Goal: Task Accomplishment & Management: Manage account settings

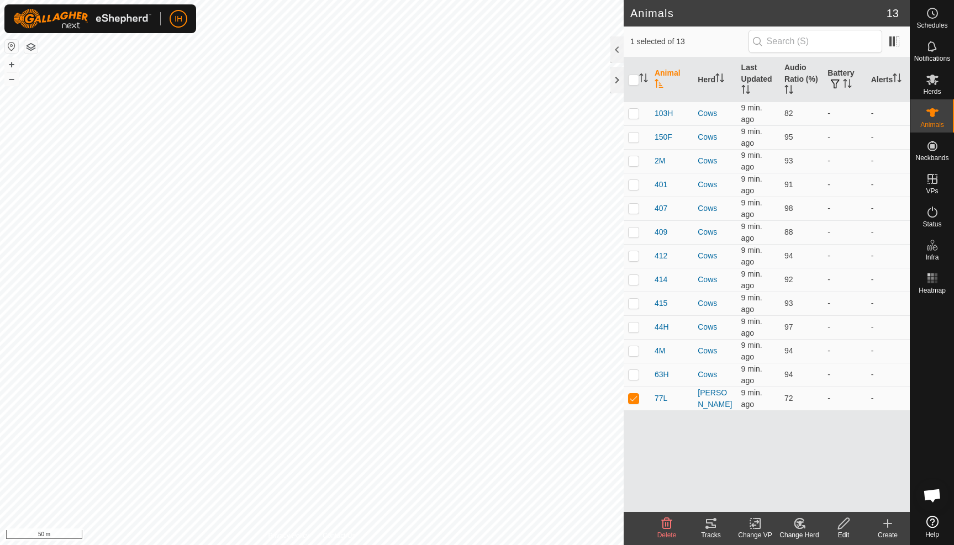
click at [714, 528] on icon at bounding box center [710, 523] width 13 height 13
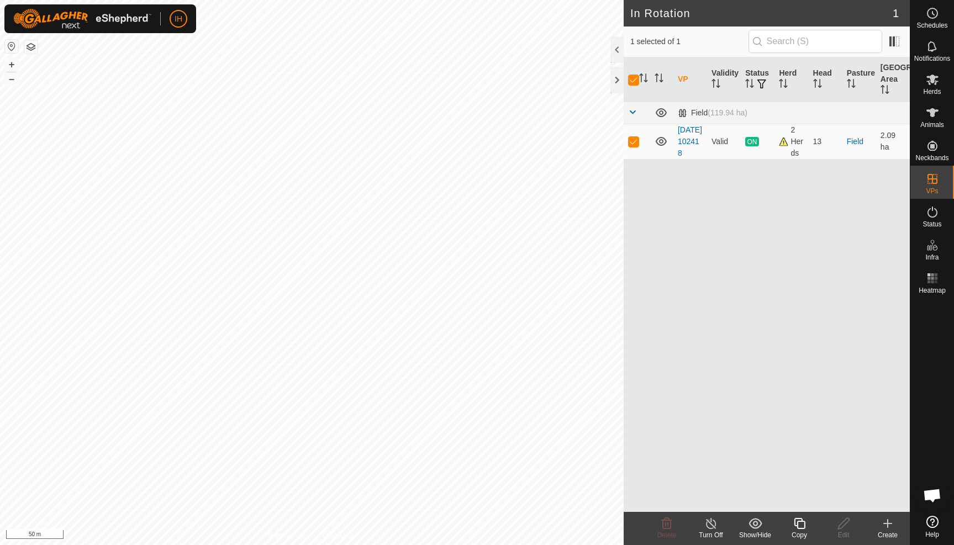
click at [798, 526] on icon at bounding box center [799, 523] width 14 height 13
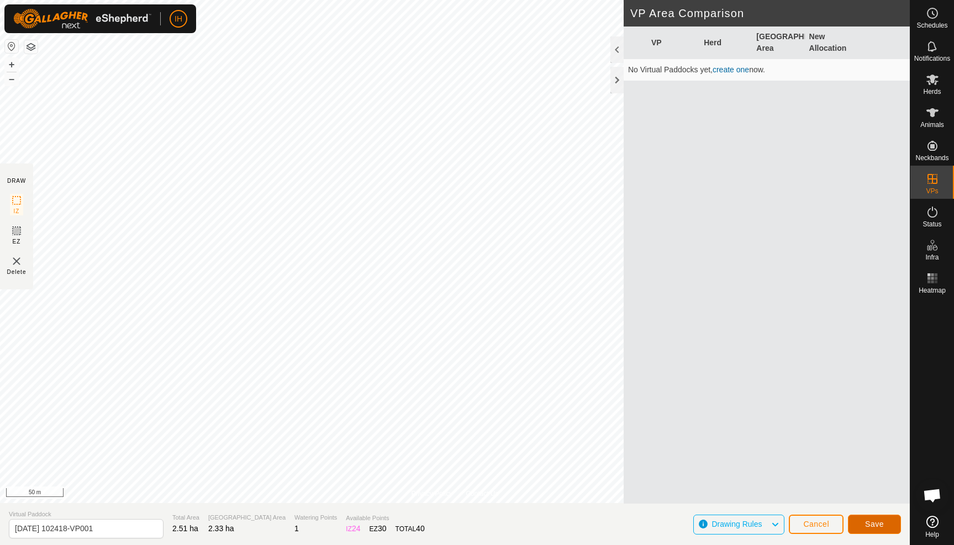
click at [880, 523] on span "Save" at bounding box center [874, 524] width 19 height 9
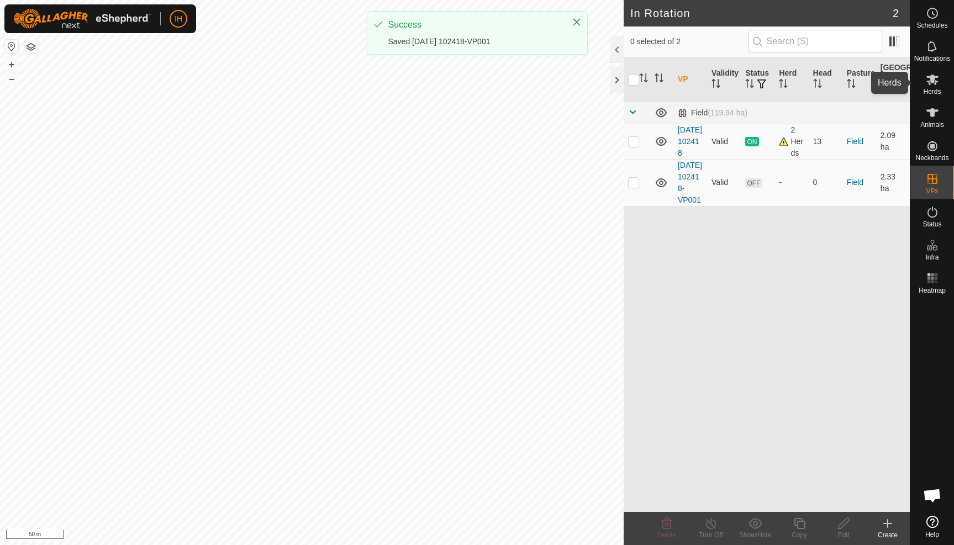
click at [927, 85] on icon at bounding box center [931, 79] width 13 height 13
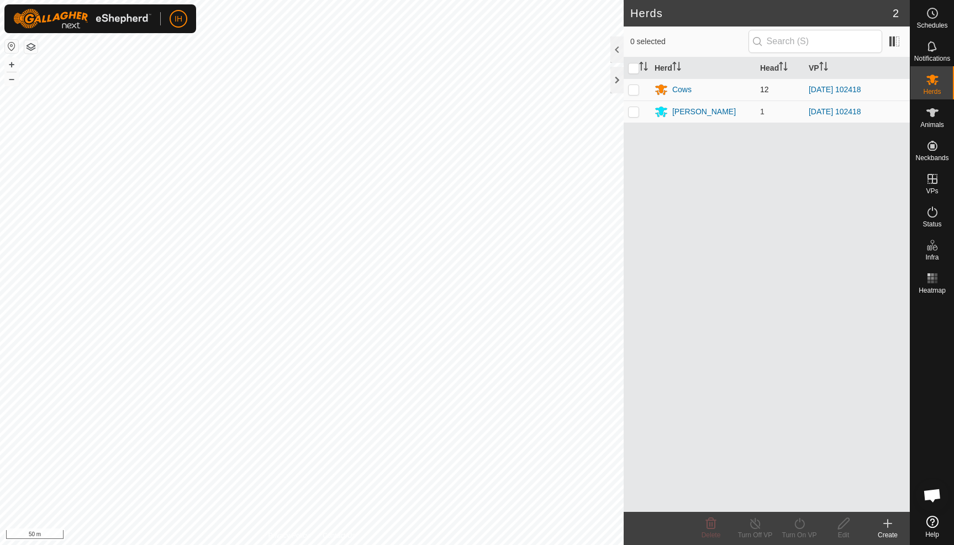
drag, startPoint x: 632, startPoint y: 91, endPoint x: 632, endPoint y: 99, distance: 8.3
click at [632, 91] on p-checkbox at bounding box center [633, 89] width 11 height 9
checkbox input "true"
click at [633, 111] on p-checkbox at bounding box center [633, 111] width 11 height 9
checkbox input "true"
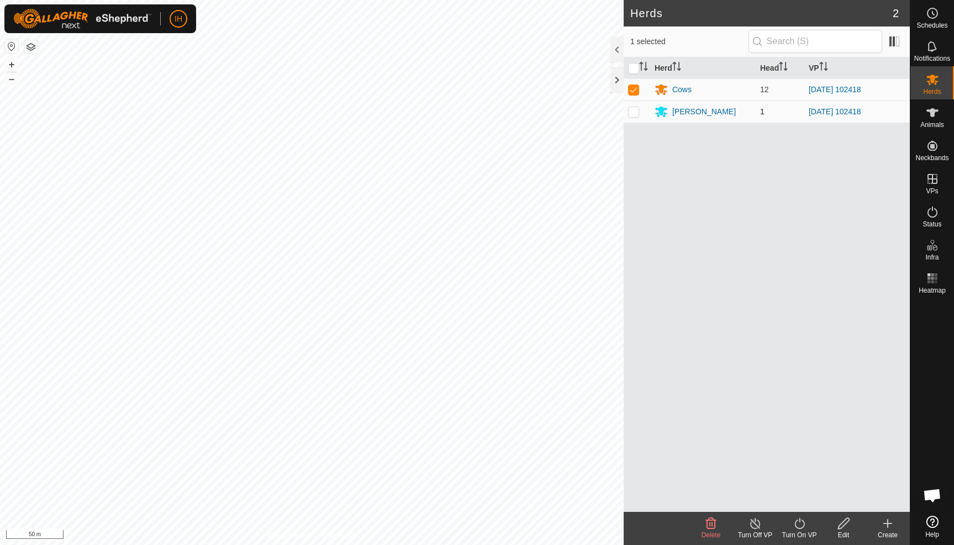
checkbox input "true"
click at [796, 530] on div "Turn On VP" at bounding box center [799, 535] width 44 height 10
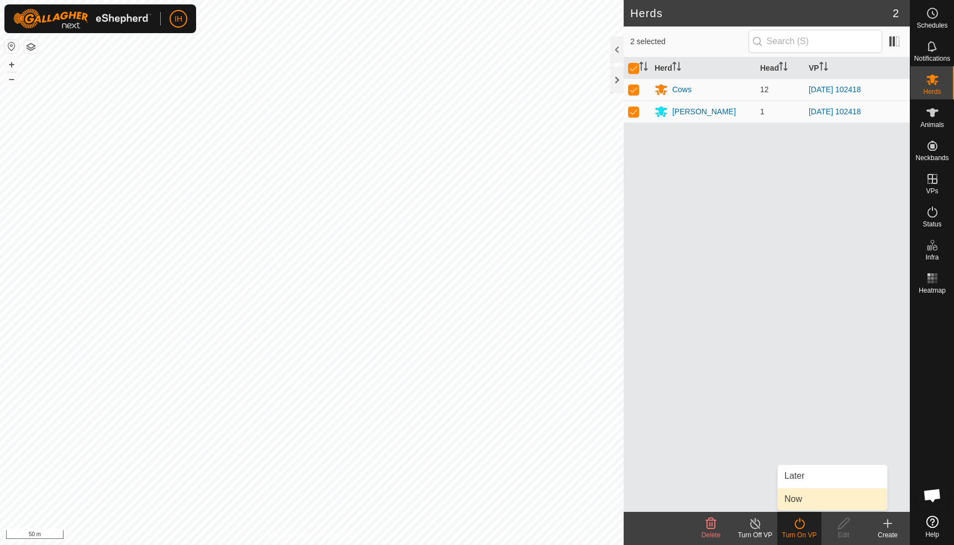
click at [794, 494] on link "Now" at bounding box center [831, 499] width 109 height 22
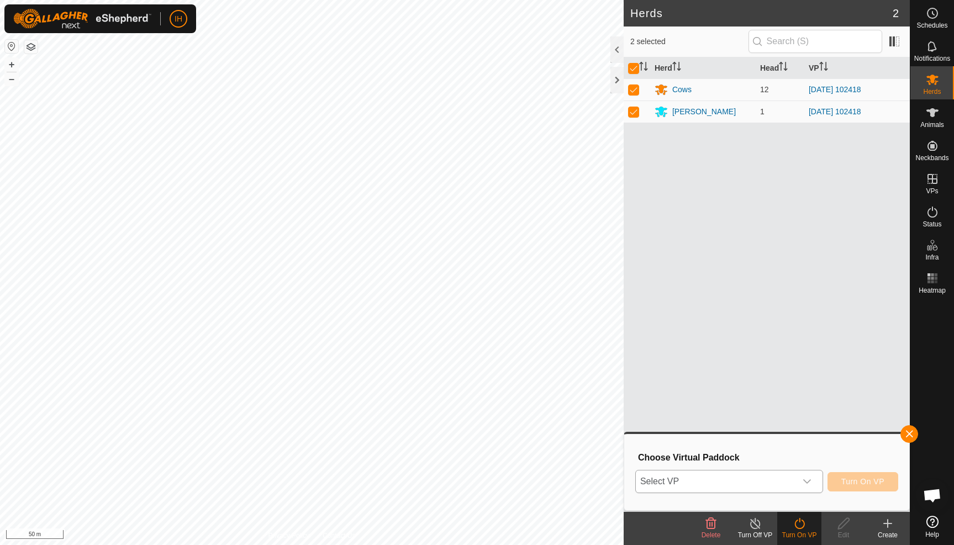
click at [722, 481] on span "Select VP" at bounding box center [716, 481] width 160 height 22
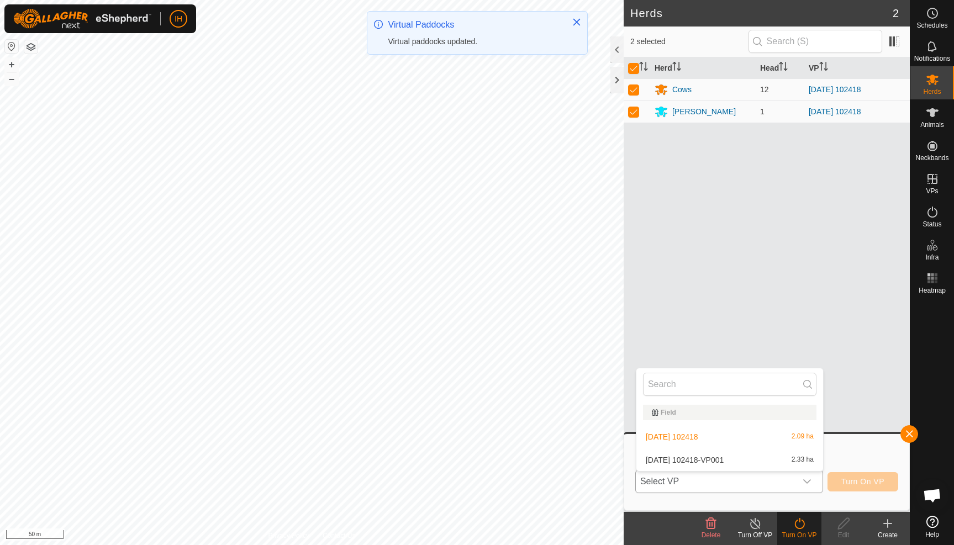
click at [711, 459] on li "[DATE] 102418-VP001 2.33 ha" at bounding box center [729, 460] width 187 height 22
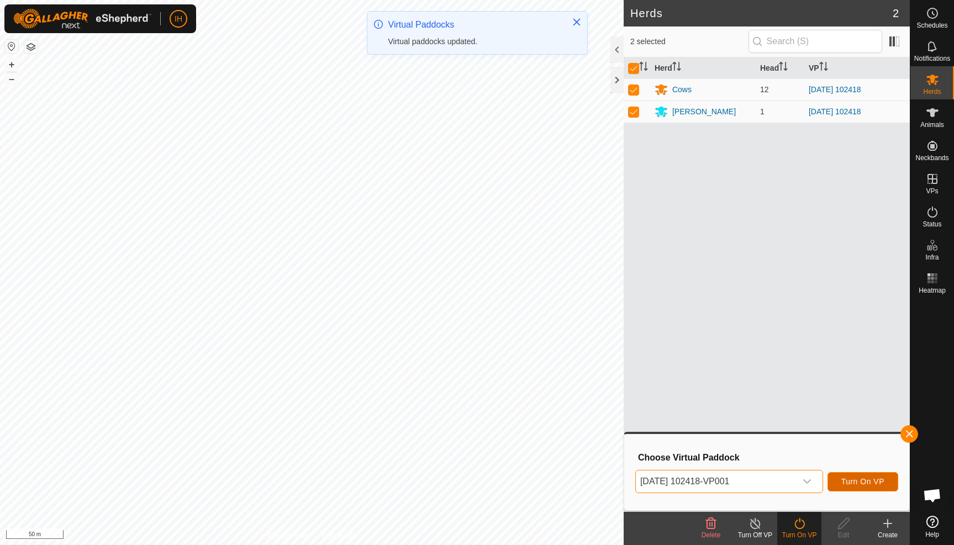
click at [865, 483] on span "Turn On VP" at bounding box center [862, 481] width 43 height 9
